Goal: Transaction & Acquisition: Purchase product/service

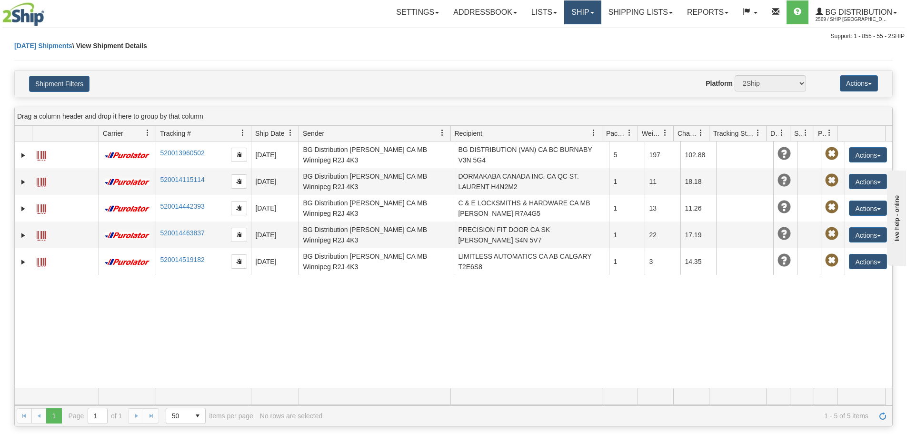
click at [572, 12] on link "Ship" at bounding box center [582, 12] width 37 height 24
click at [572, 31] on link "Ship Screen" at bounding box center [562, 33] width 75 height 12
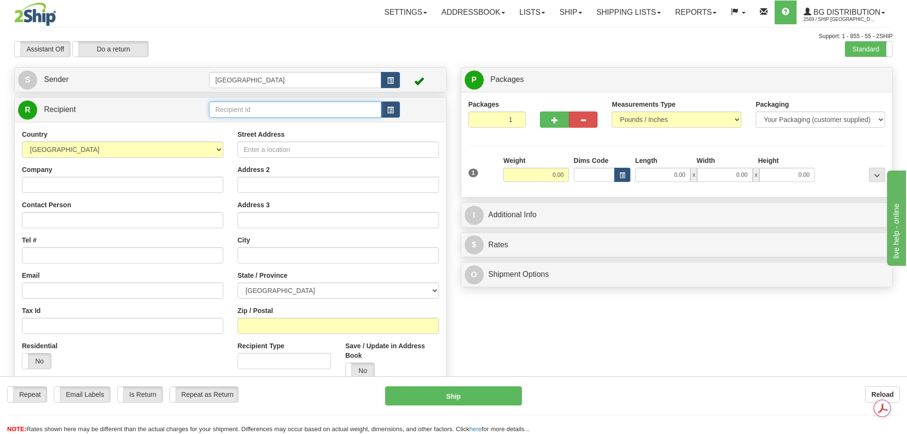
click at [233, 104] on input "text" at bounding box center [295, 109] width 172 height 16
click at [249, 123] on div "80076" at bounding box center [293, 124] width 163 height 10
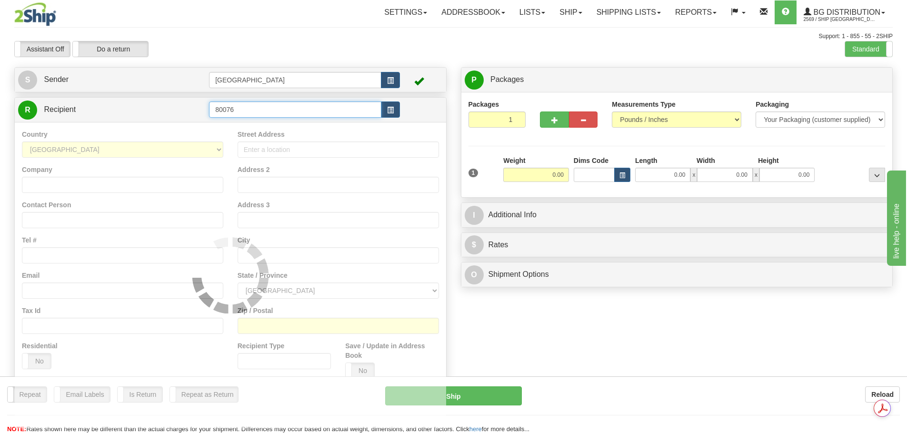
type input "80076"
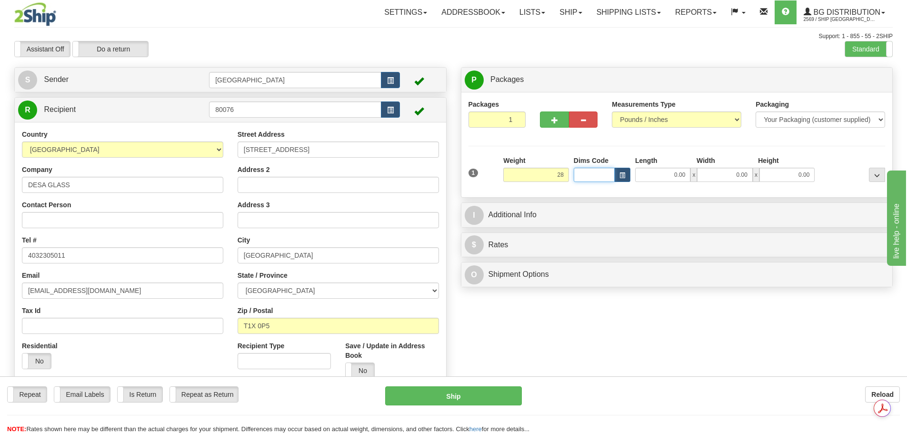
type input "28.00"
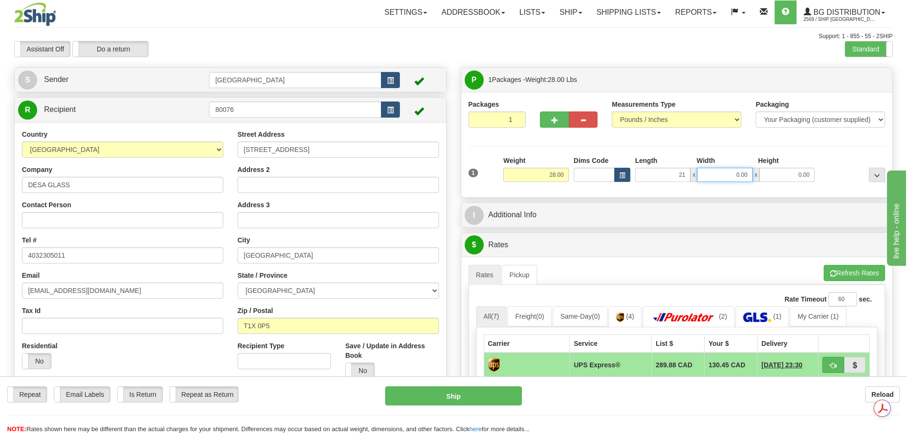
type input "21.00"
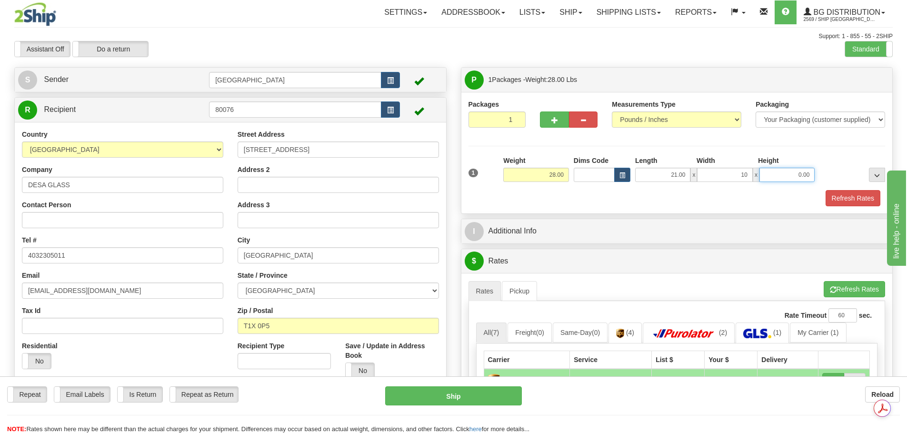
type input "10.00"
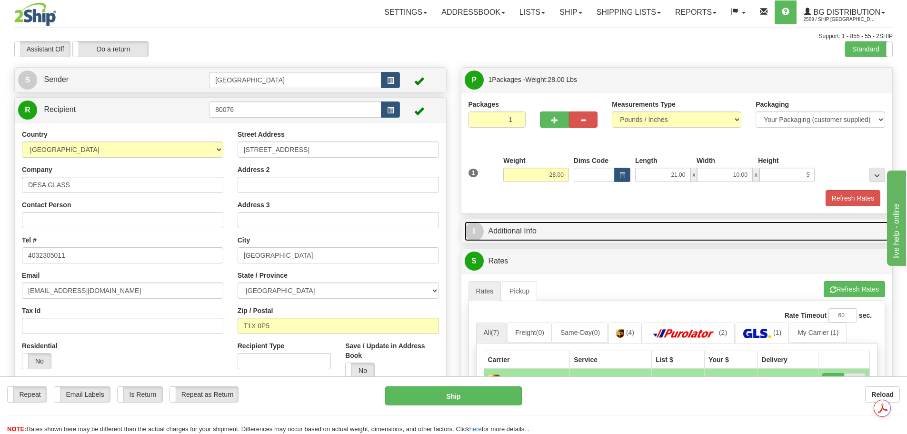
type input "5.00"
click at [570, 237] on link "I Additional Info" at bounding box center [676, 231] width 424 height 20
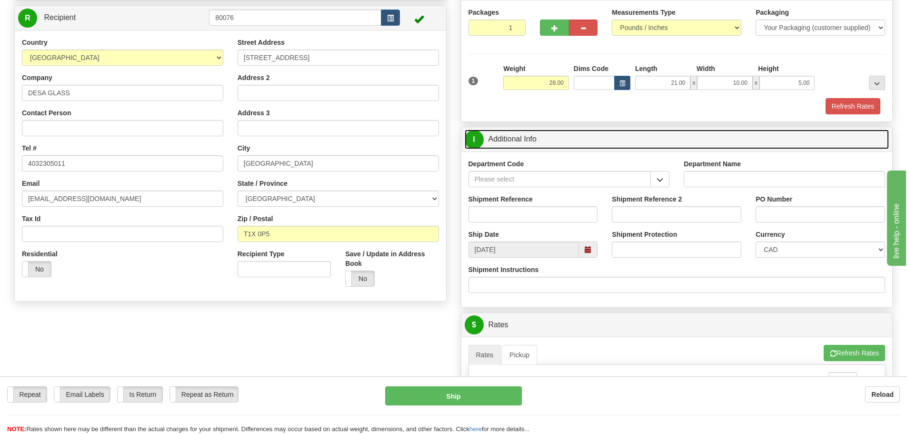
scroll to position [95, 0]
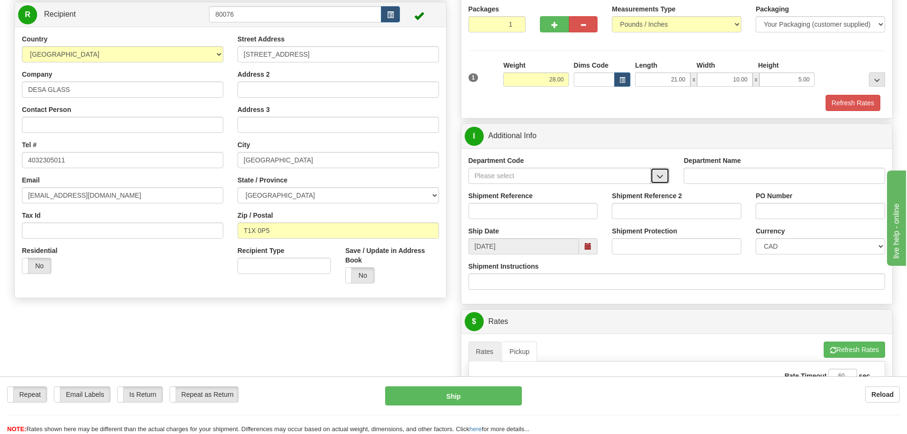
click at [659, 174] on span "button" at bounding box center [659, 176] width 7 height 6
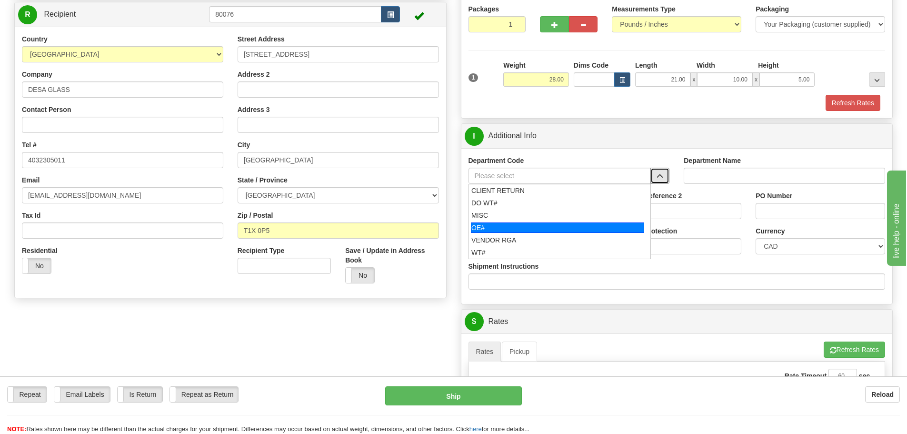
click at [534, 230] on div "OE#" at bounding box center [557, 227] width 173 height 10
type input "OE#"
type input "ORDERS"
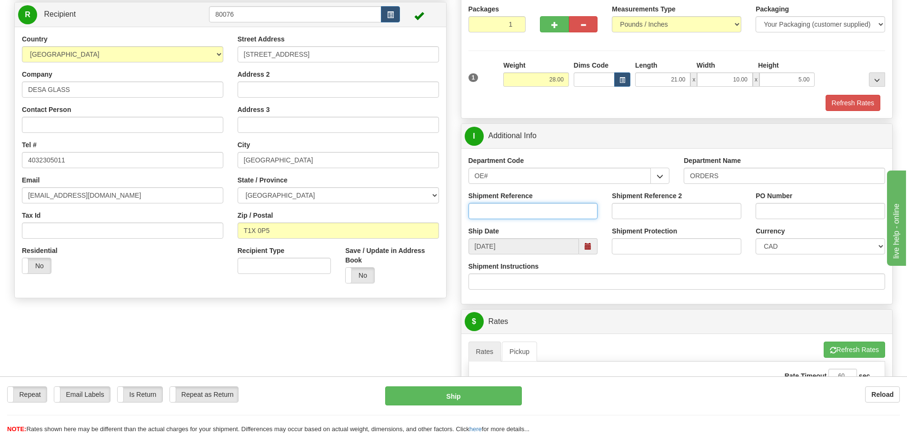
click at [526, 210] on input "Shipment Reference" at bounding box center [532, 211] width 129 height 16
type input "90038450-00"
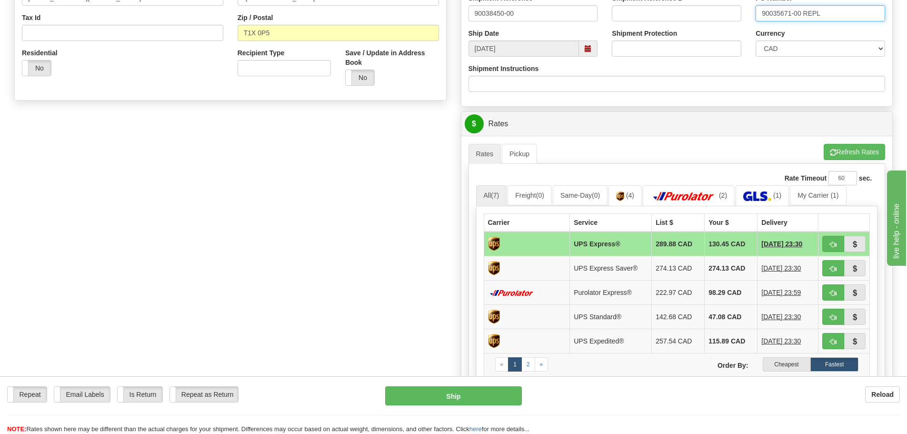
scroll to position [333, 0]
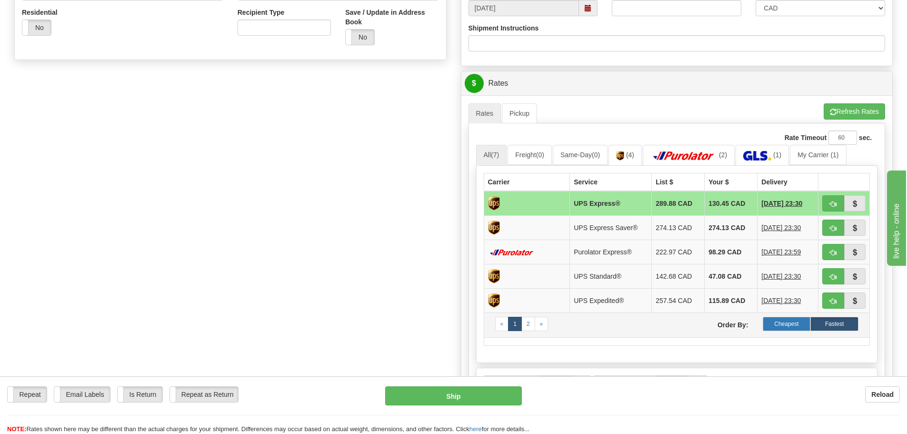
type input "90035671-00 REPL"
click at [782, 317] on label "Cheapest" at bounding box center [786, 323] width 48 height 14
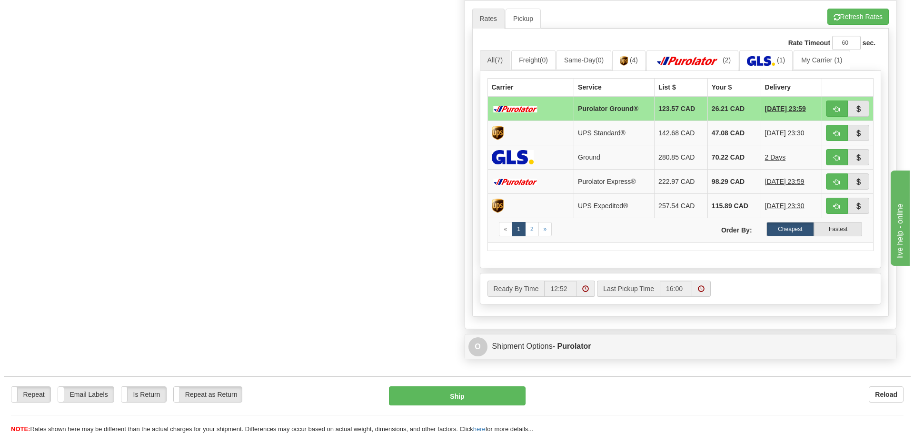
scroll to position [428, 0]
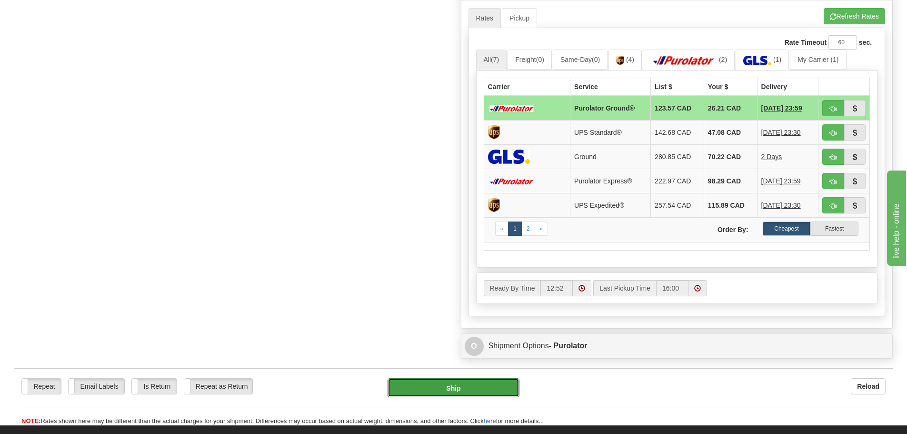
click at [479, 384] on button "Ship" at bounding box center [453, 387] width 132 height 19
type input "260"
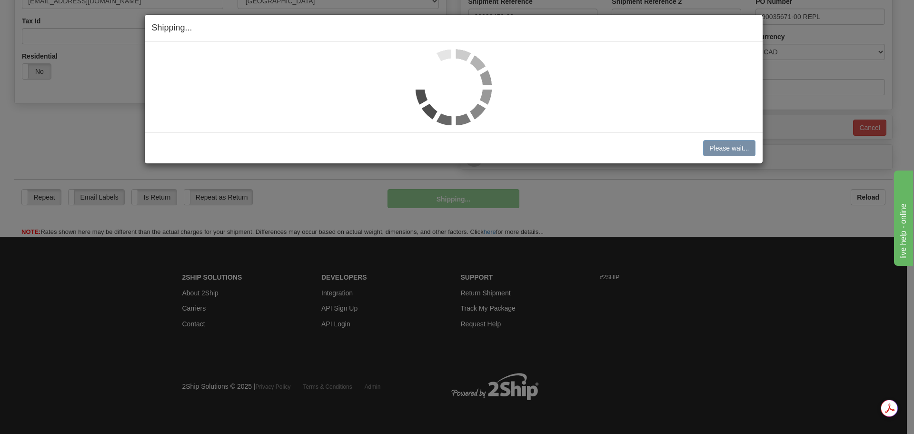
scroll to position [290, 0]
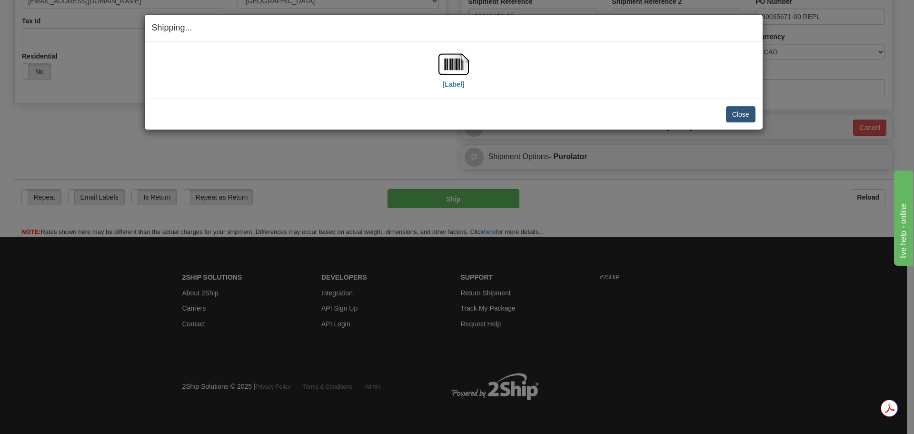
click at [470, 55] on div "[Label]" at bounding box center [453, 70] width 603 height 42
click at [465, 69] on img at bounding box center [453, 64] width 30 height 30
click at [728, 116] on button "Close" at bounding box center [741, 114] width 30 height 16
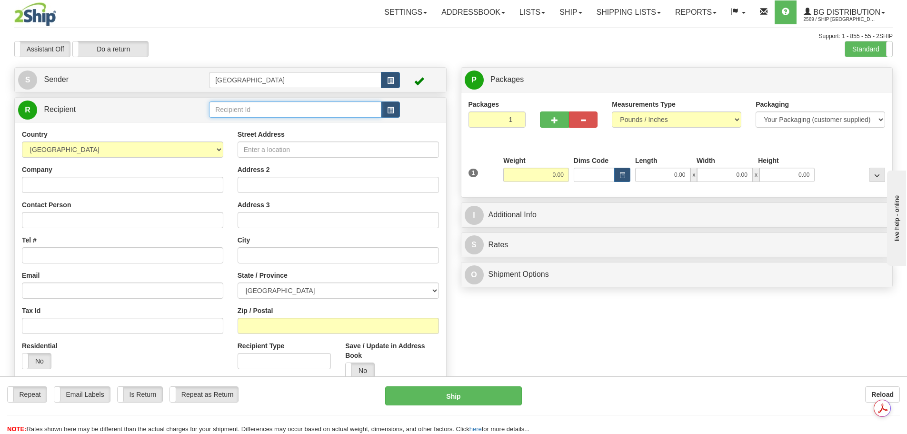
click at [298, 103] on input "text" at bounding box center [295, 109] width 172 height 16
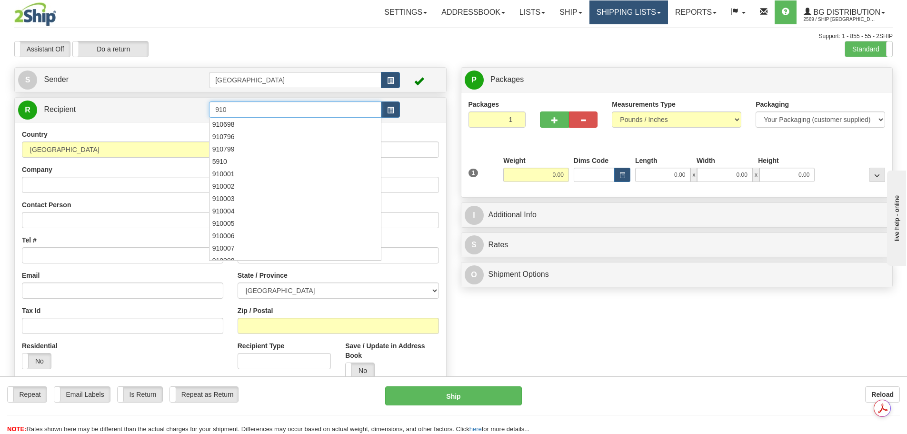
type input "910"
drag, startPoint x: 655, startPoint y: 10, endPoint x: 650, endPoint y: 15, distance: 7.1
click at [655, 10] on link "Shipping lists" at bounding box center [628, 12] width 79 height 24
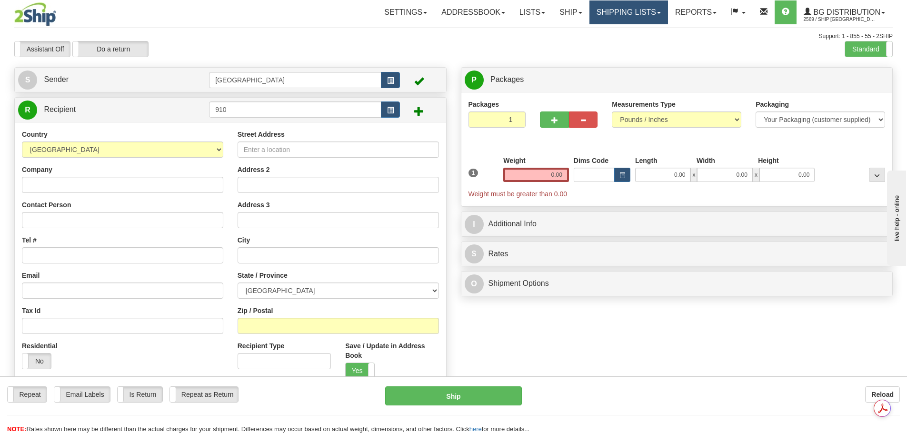
click at [612, 7] on link "Shipping lists" at bounding box center [628, 12] width 79 height 24
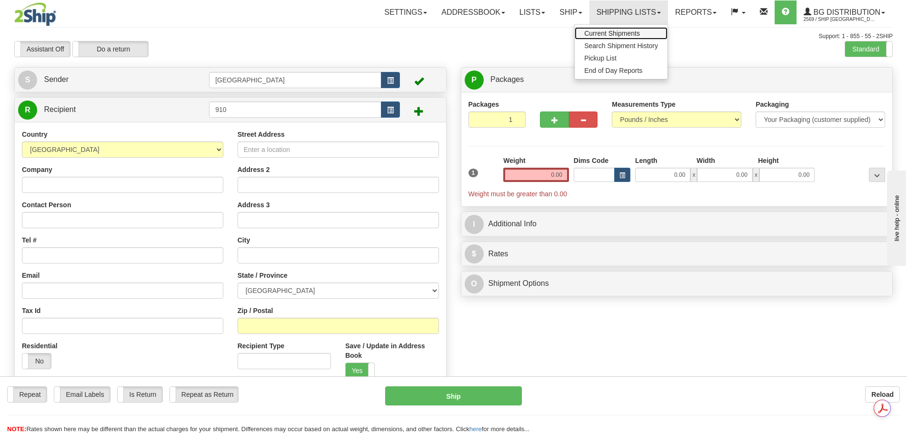
click at [619, 36] on span "Current Shipments" at bounding box center [612, 34] width 56 height 8
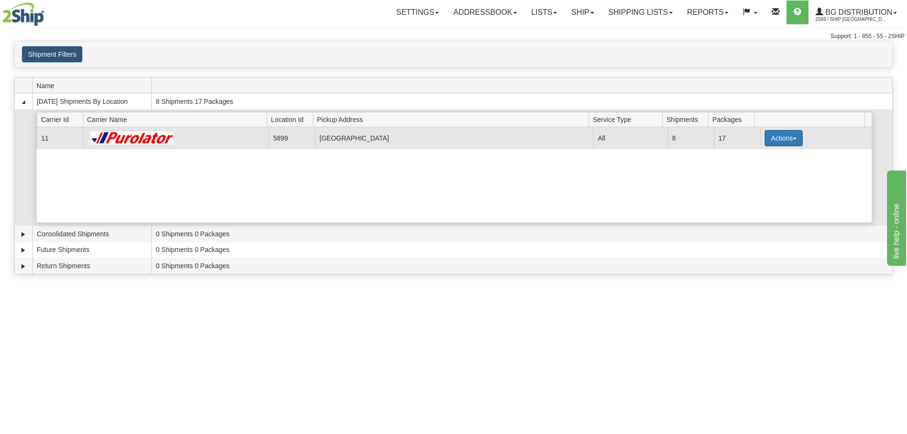
click at [790, 140] on button "Actions" at bounding box center [783, 138] width 38 height 16
click at [774, 152] on link "Details" at bounding box center [764, 156] width 76 height 12
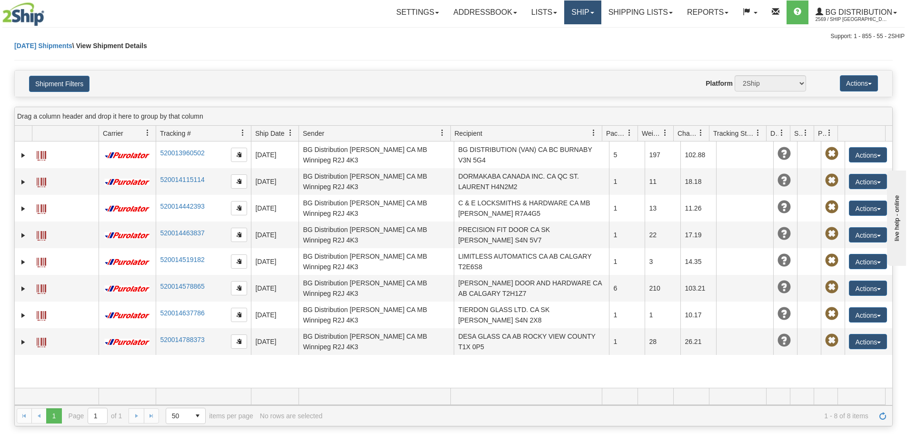
click at [564, 18] on link "Ship" at bounding box center [582, 12] width 37 height 24
click at [563, 35] on span "Ship Screen" at bounding box center [553, 34] width 36 height 8
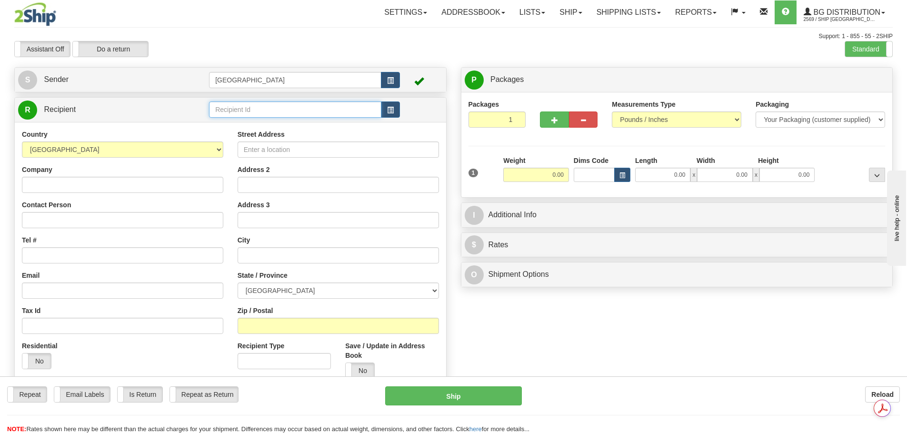
click at [260, 108] on input "text" at bounding box center [295, 109] width 172 height 16
type input "6"
click at [254, 124] on div "910971" at bounding box center [293, 124] width 163 height 10
type input "910971"
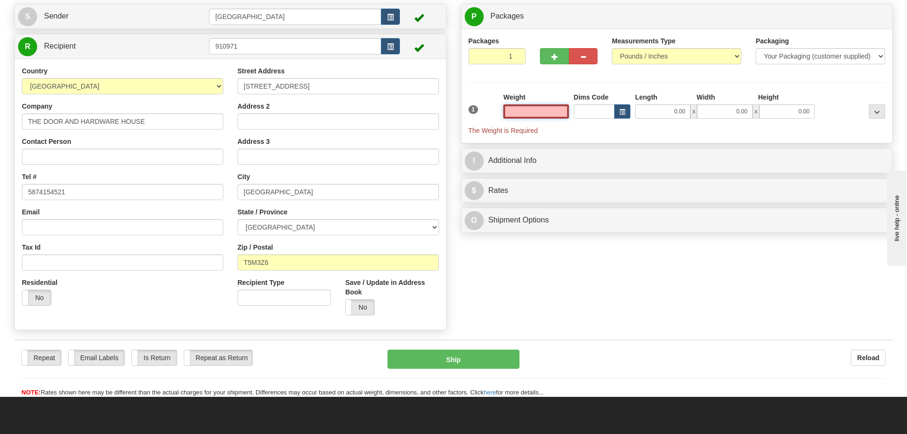
scroll to position [48, 0]
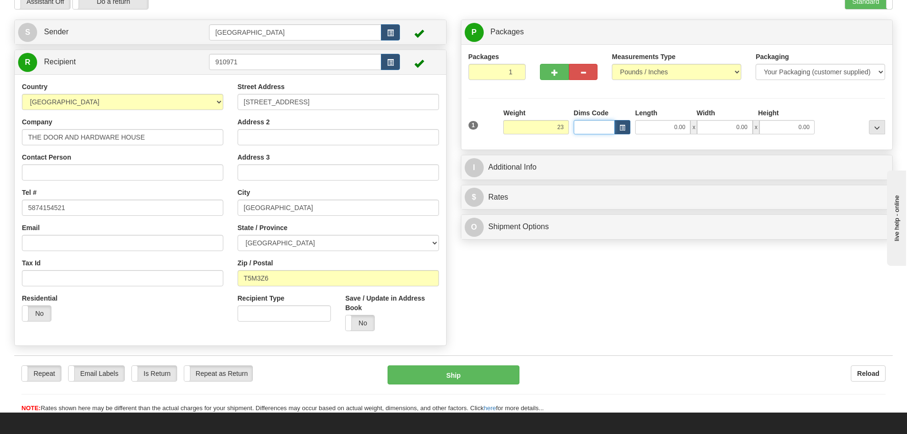
type input "23.00"
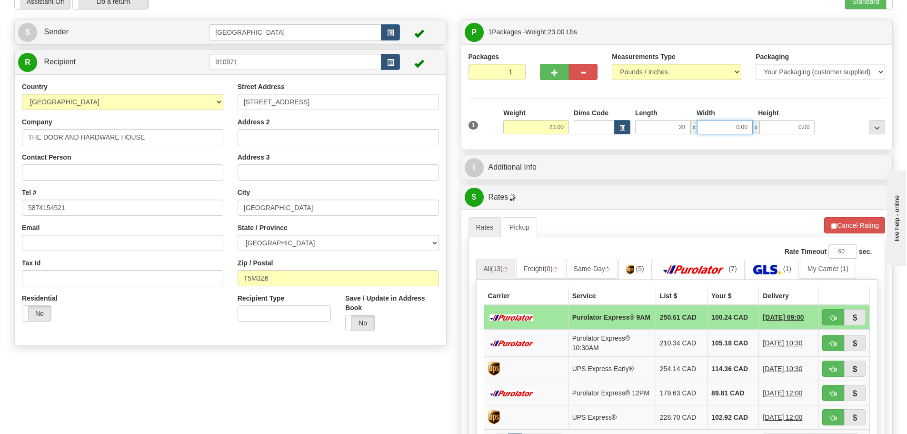
type input "28.00"
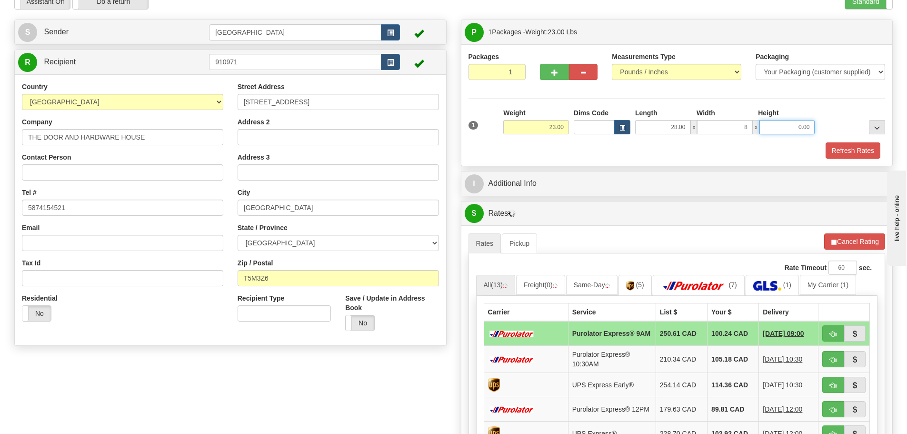
type input "8.00"
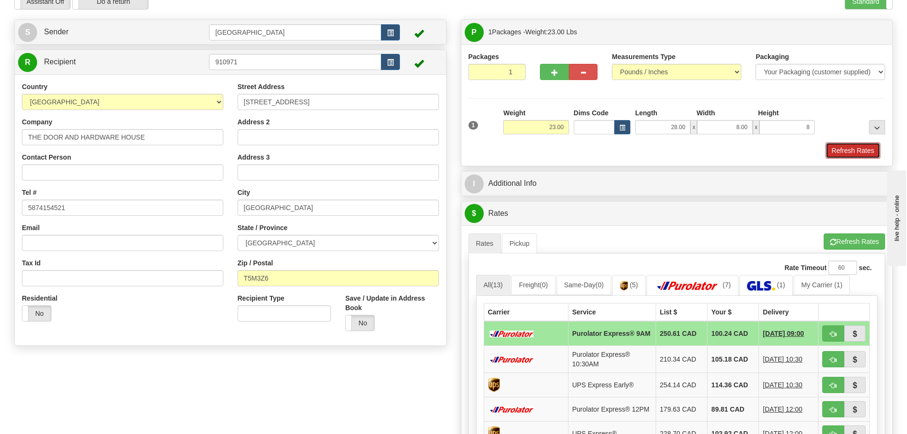
type input "8.00"
click at [866, 150] on button "Refresh Rates" at bounding box center [852, 150] width 55 height 16
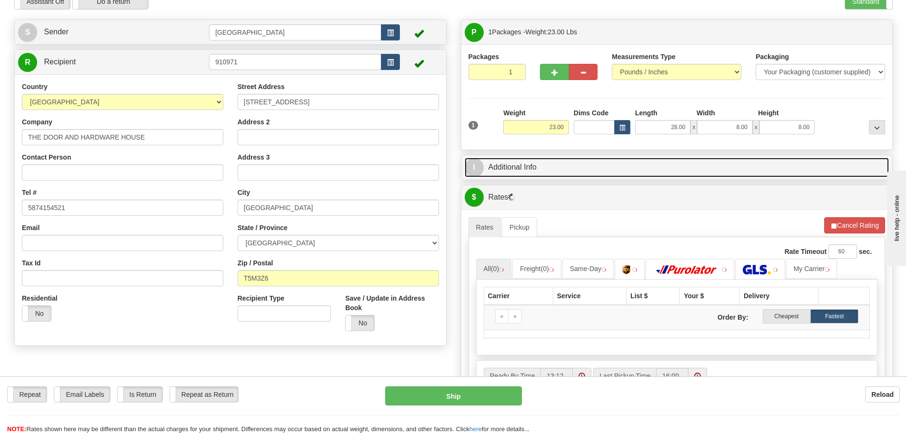
click at [681, 175] on link "I Additional Info" at bounding box center [676, 168] width 424 height 20
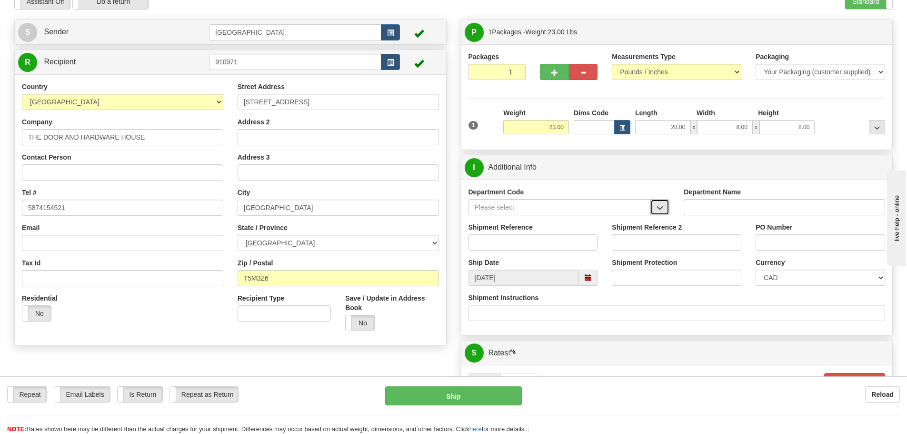
click at [654, 212] on button "button" at bounding box center [659, 207] width 19 height 16
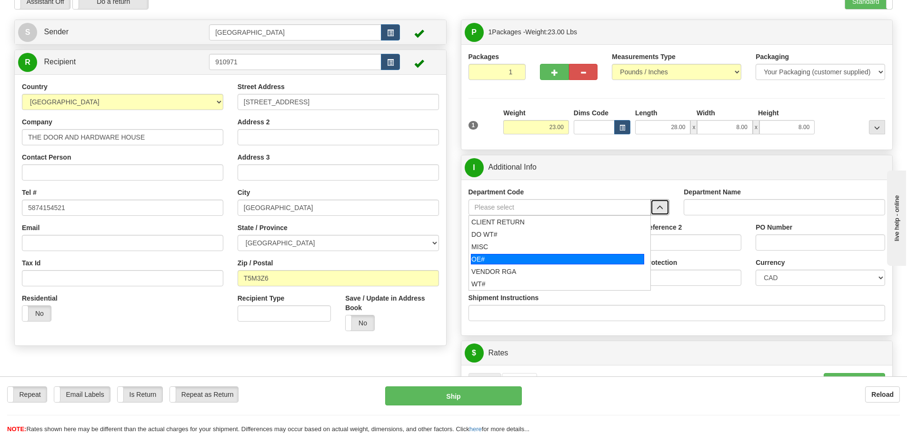
click at [590, 264] on li "OE#" at bounding box center [560, 259] width 182 height 12
type input "OE#"
type input "ORDERS"
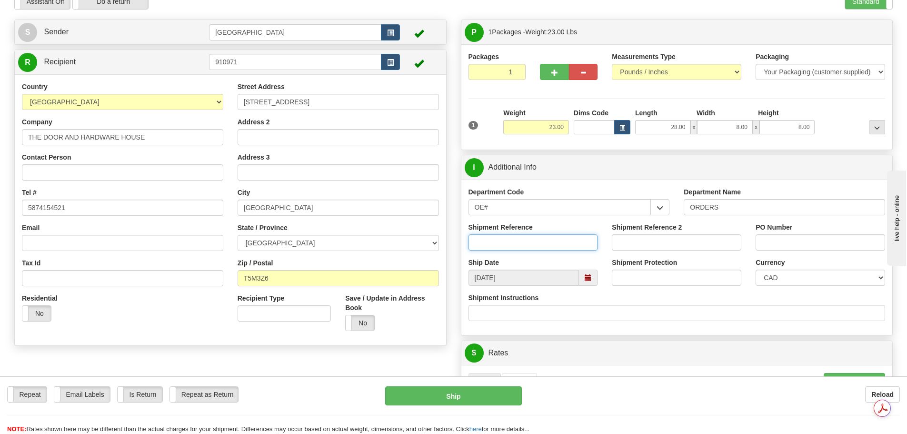
click at [544, 235] on input "Shipment Reference" at bounding box center [532, 242] width 129 height 16
type input "90039787-00;90039026-01"
click at [778, 242] on input "5047;5304" at bounding box center [819, 242] width 129 height 16
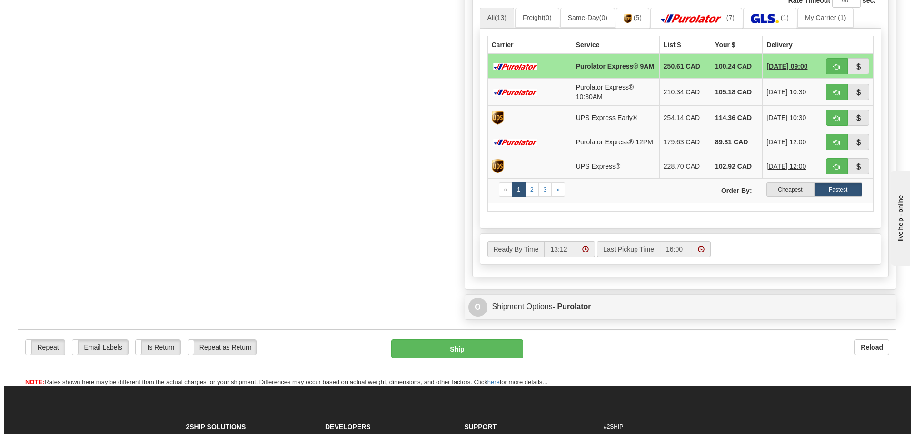
scroll to position [476, 0]
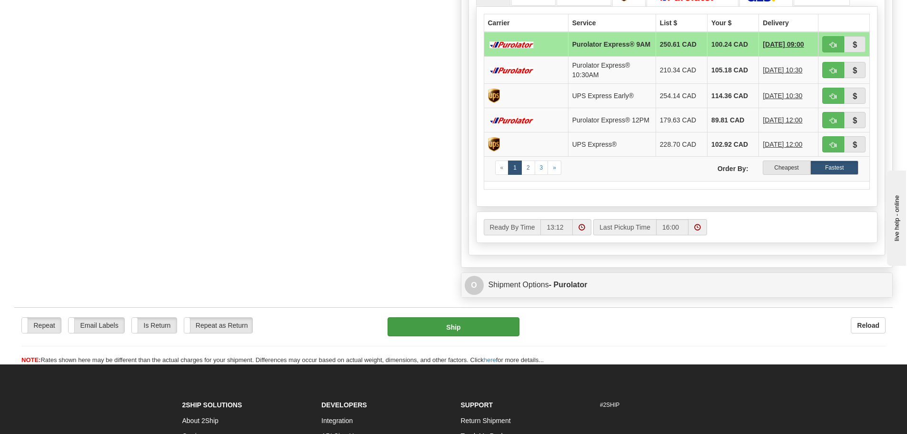
type input "5047; 5304"
click at [462, 328] on button "Ship" at bounding box center [453, 326] width 132 height 19
type input "200"
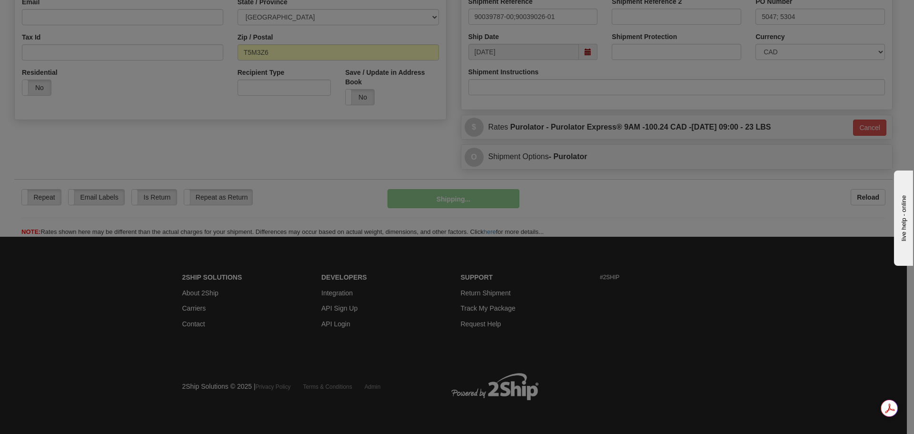
scroll to position [274, 0]
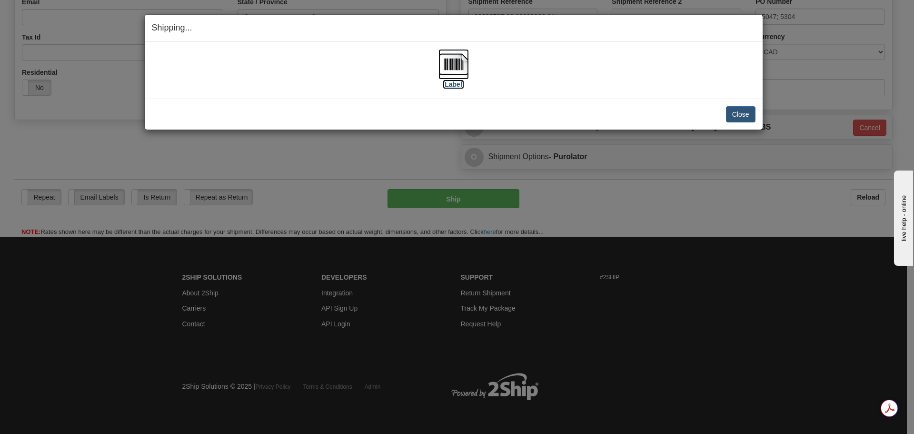
click at [448, 69] on img at bounding box center [453, 64] width 30 height 30
click at [731, 112] on button "Close" at bounding box center [741, 114] width 30 height 16
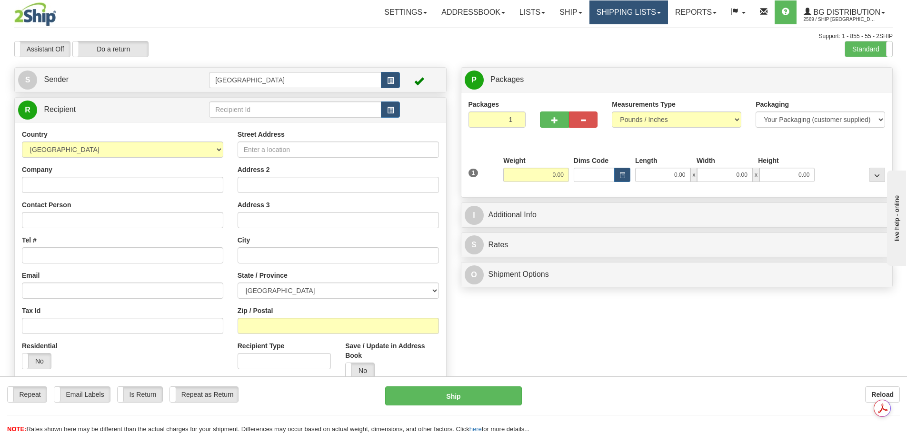
click at [637, 21] on link "Shipping lists" at bounding box center [628, 12] width 79 height 24
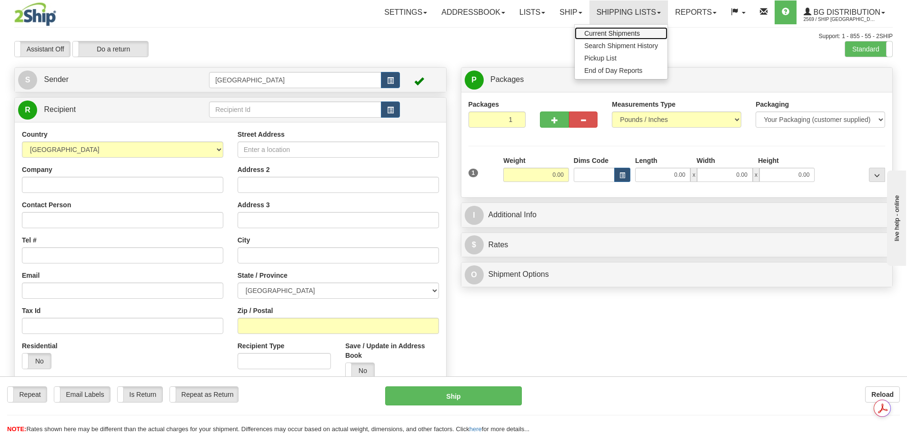
click at [618, 37] on link "Current Shipments" at bounding box center [620, 33] width 93 height 12
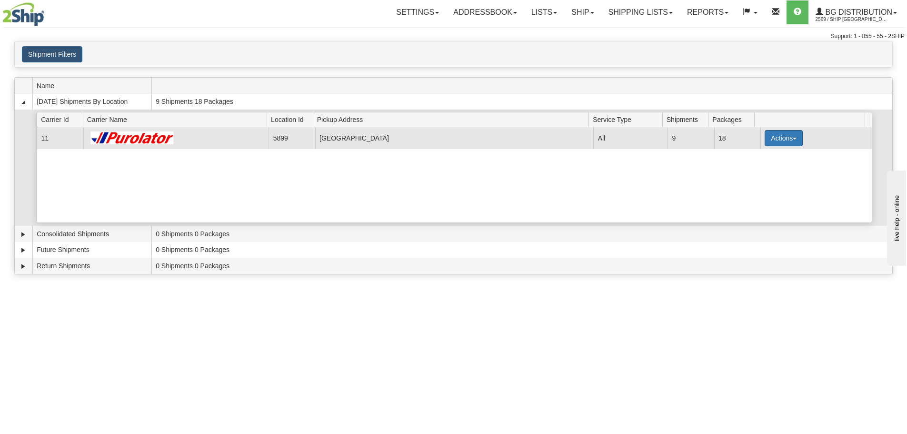
click at [780, 137] on button "Actions" at bounding box center [783, 138] width 38 height 16
click at [750, 157] on span "Details" at bounding box center [748, 155] width 26 height 7
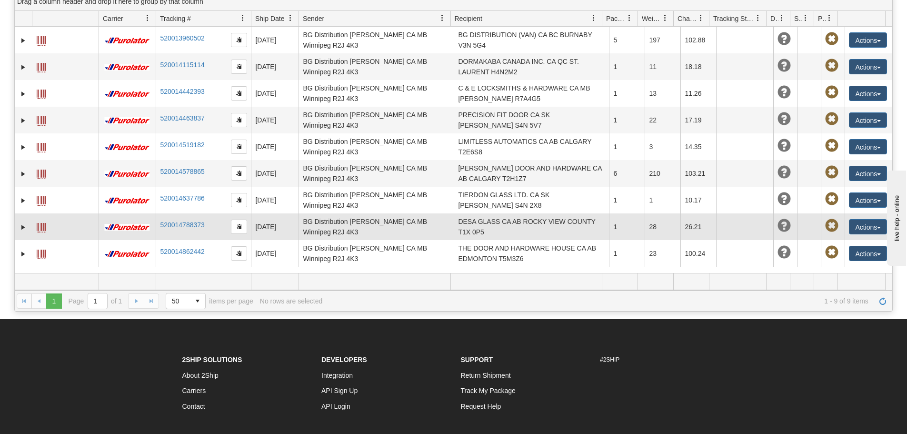
scroll to position [143, 0]
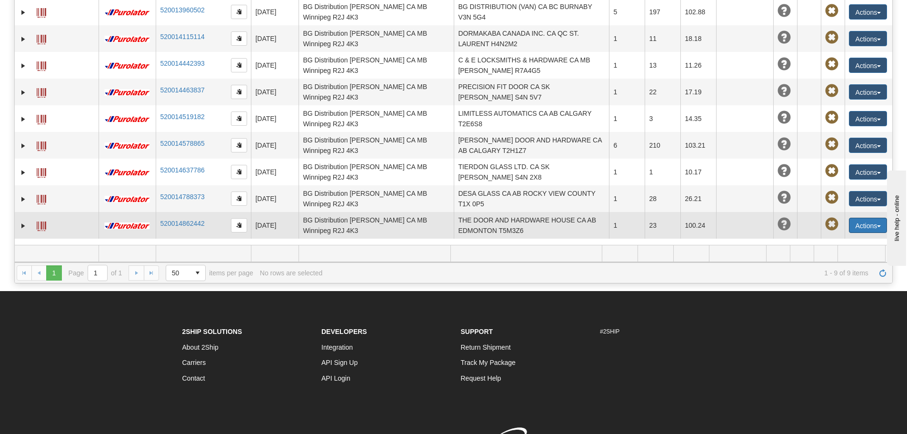
click at [880, 224] on button "Actions" at bounding box center [867, 224] width 38 height 15
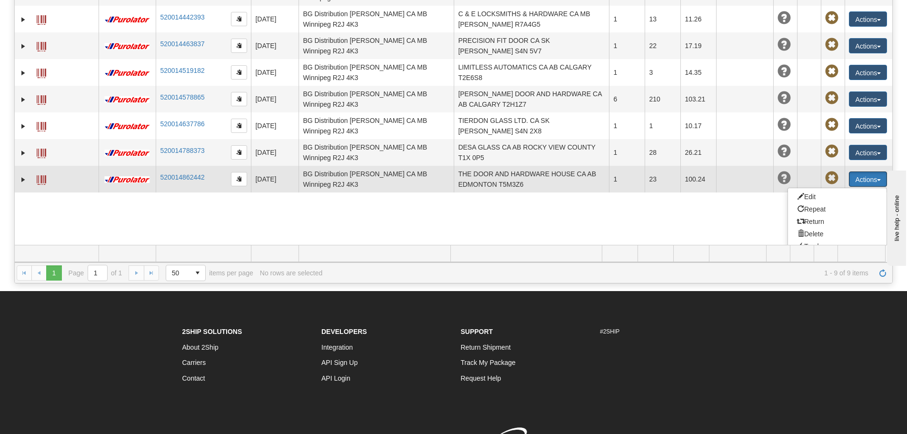
scroll to position [106, 0]
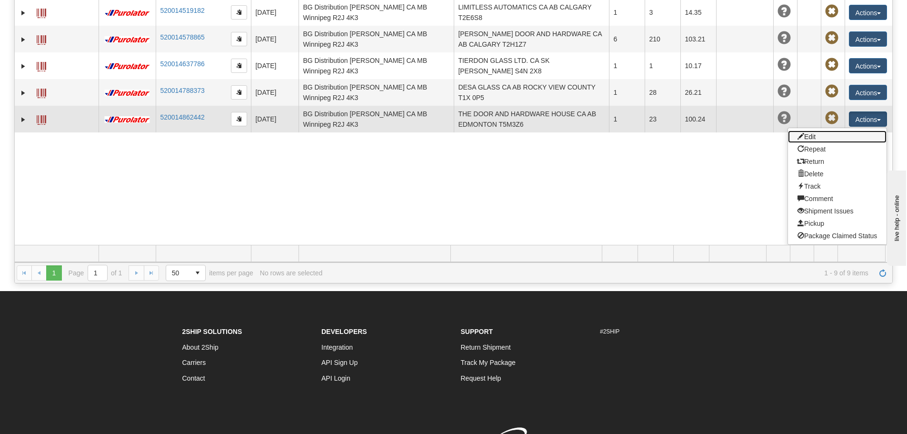
click at [818, 136] on link "Edit" at bounding box center [837, 136] width 99 height 12
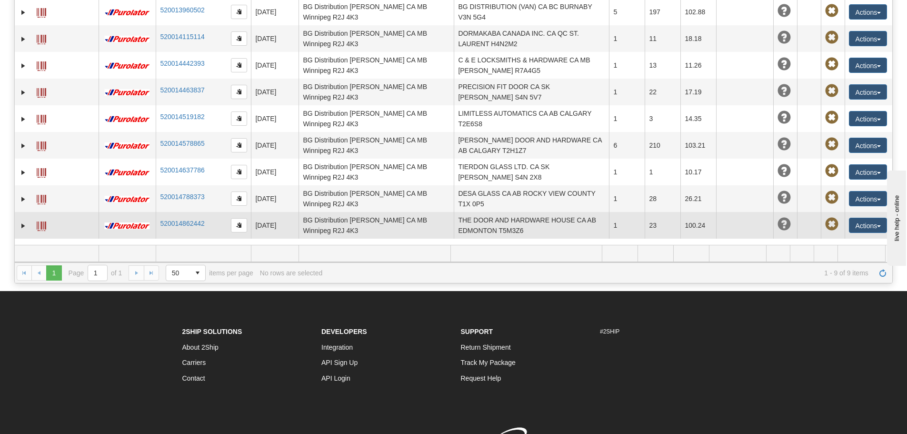
scroll to position [0, 0]
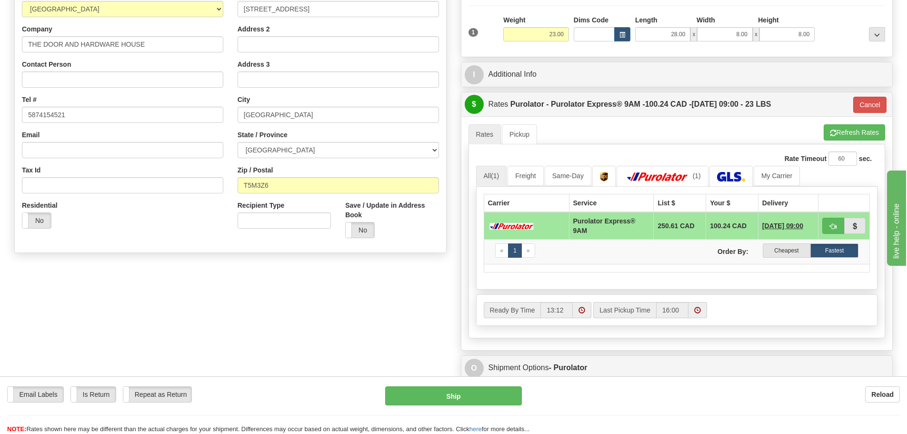
scroll to position [143, 0]
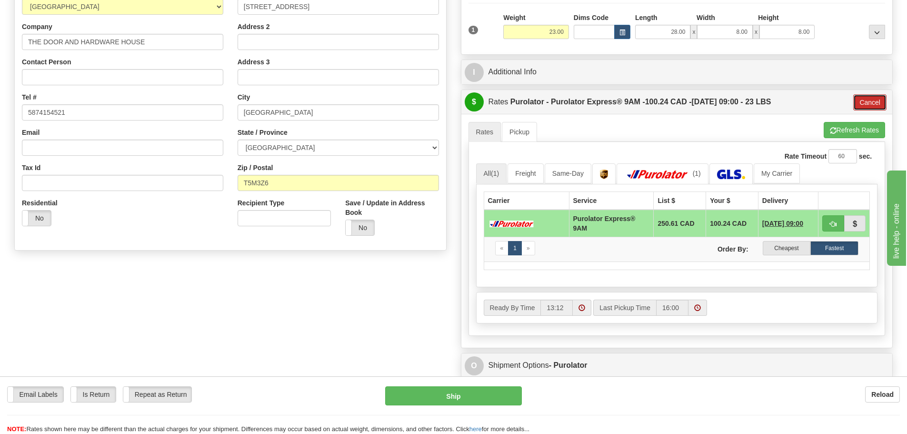
click at [871, 101] on button "Cancel" at bounding box center [869, 102] width 33 height 16
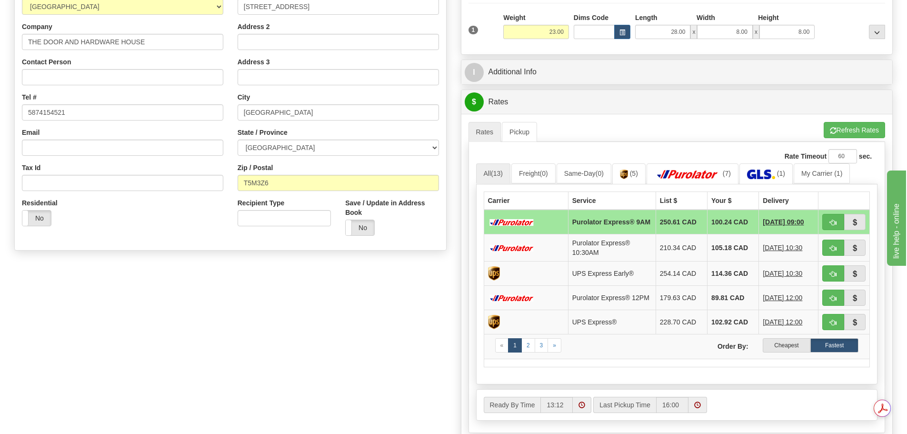
click at [777, 352] on label "Cheapest" at bounding box center [786, 345] width 48 height 14
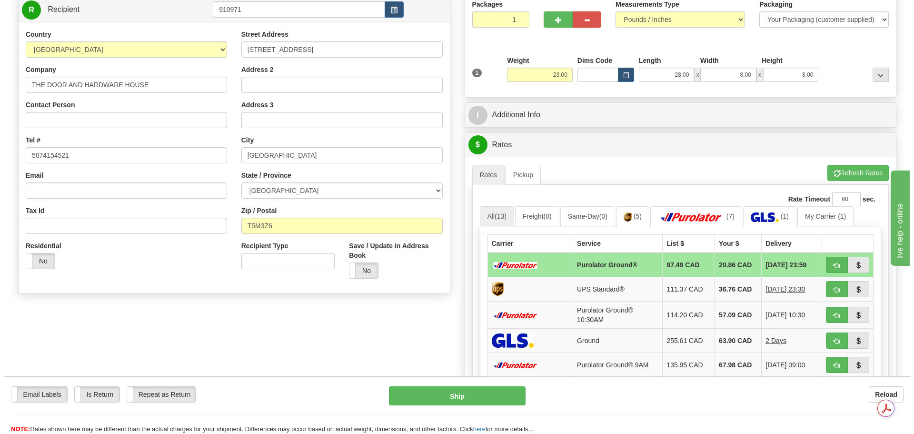
scroll to position [190, 0]
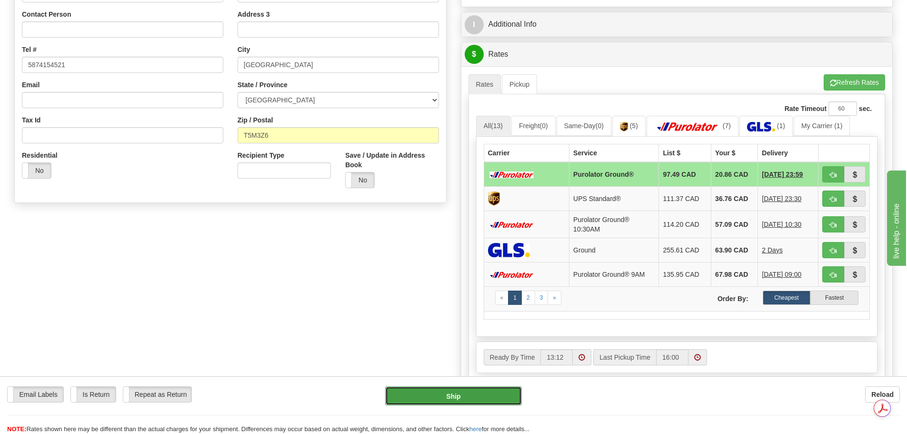
click at [441, 394] on button "Ship" at bounding box center [453, 395] width 137 height 19
type input "260"
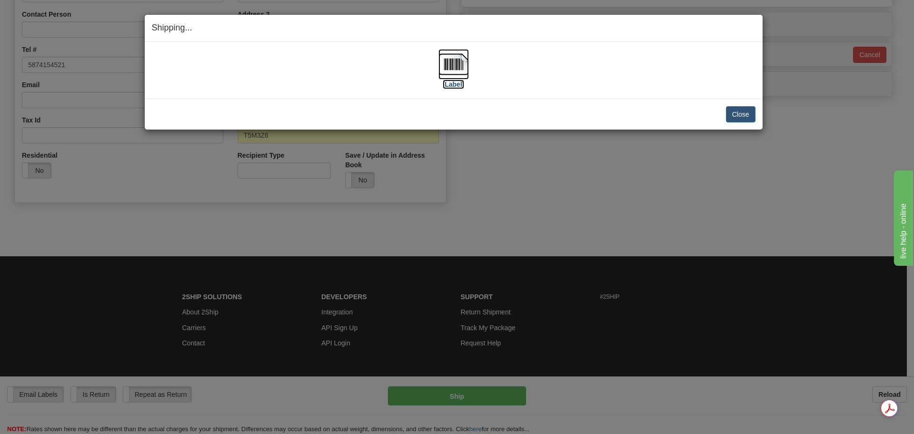
click at [449, 63] on img at bounding box center [453, 64] width 30 height 30
